Goal: Task Accomplishment & Management: Manage account settings

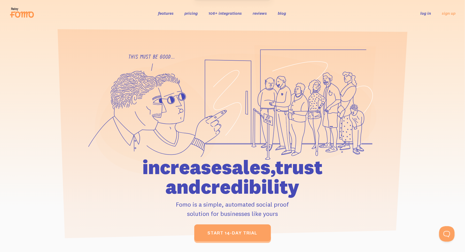
click at [424, 13] on link "log in" at bounding box center [425, 13] width 11 height 5
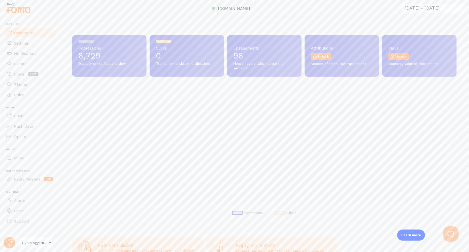
scroll to position [136, 380]
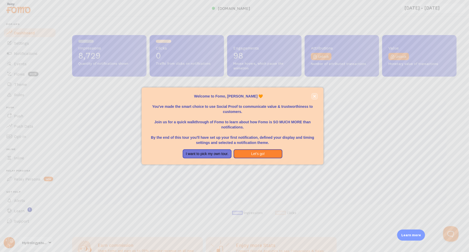
click at [316, 95] on button "close," at bounding box center [314, 96] width 5 height 5
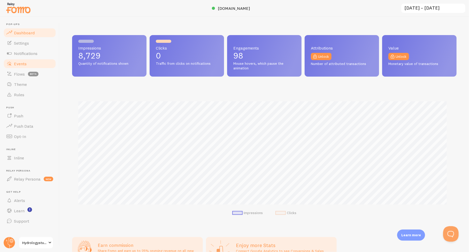
click at [21, 64] on span "Events" at bounding box center [20, 63] width 13 height 5
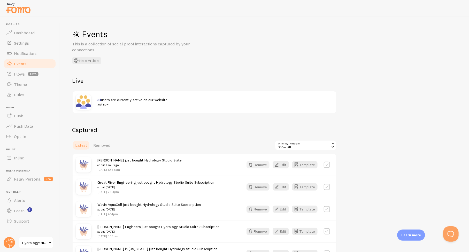
click at [262, 164] on button "Remove" at bounding box center [257, 164] width 23 height 7
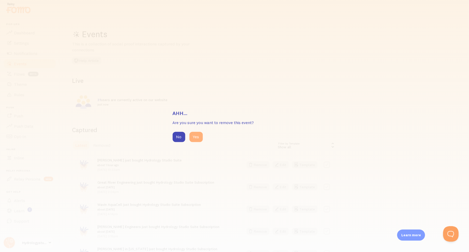
click at [192, 136] on button "Yes" at bounding box center [195, 137] width 13 height 10
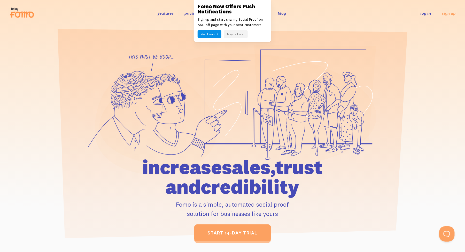
click at [434, 52] on div at bounding box center [232, 143] width 465 height 197
